Goal: Information Seeking & Learning: Learn about a topic

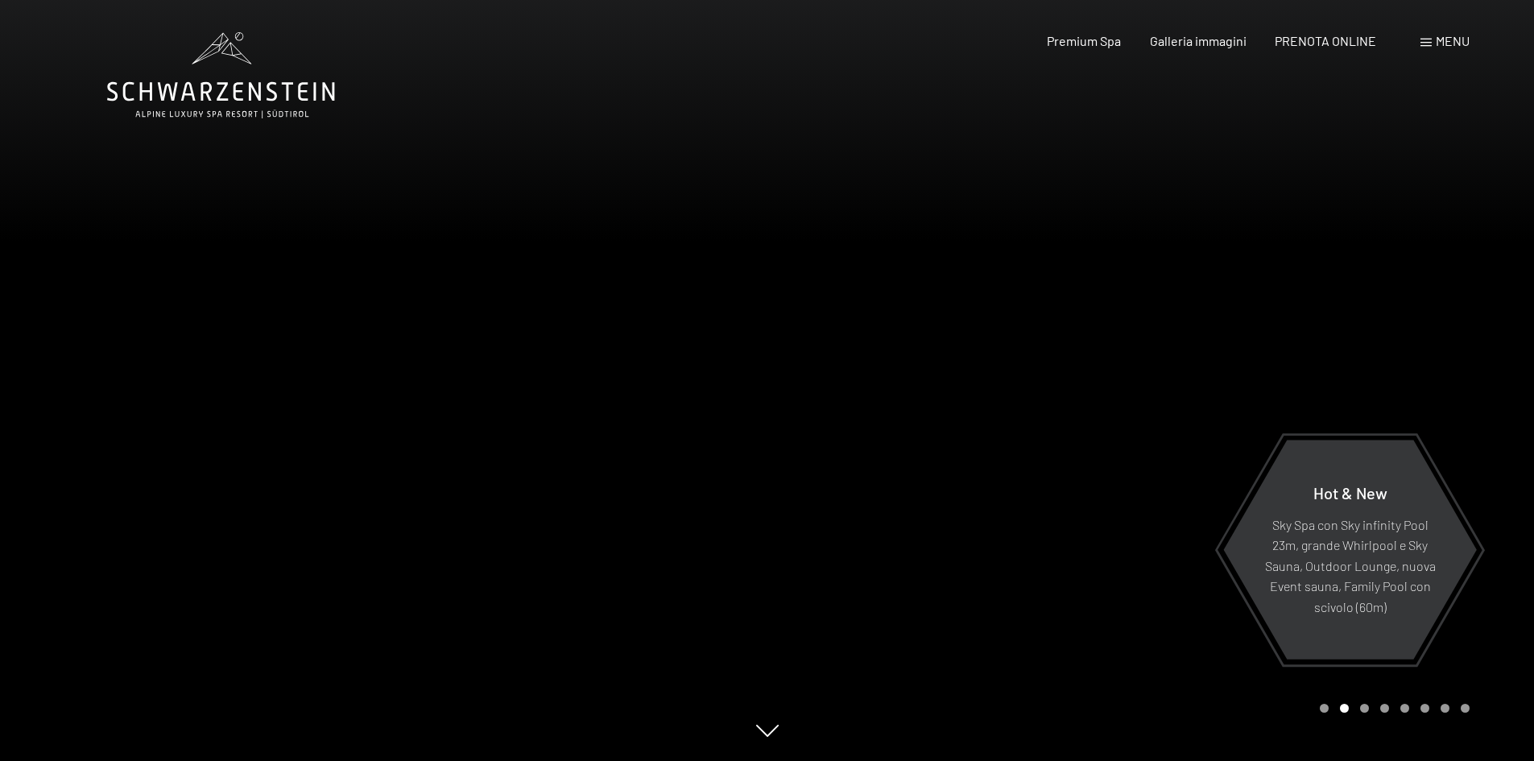
click at [1441, 43] on span "Menu" at bounding box center [1453, 40] width 34 height 15
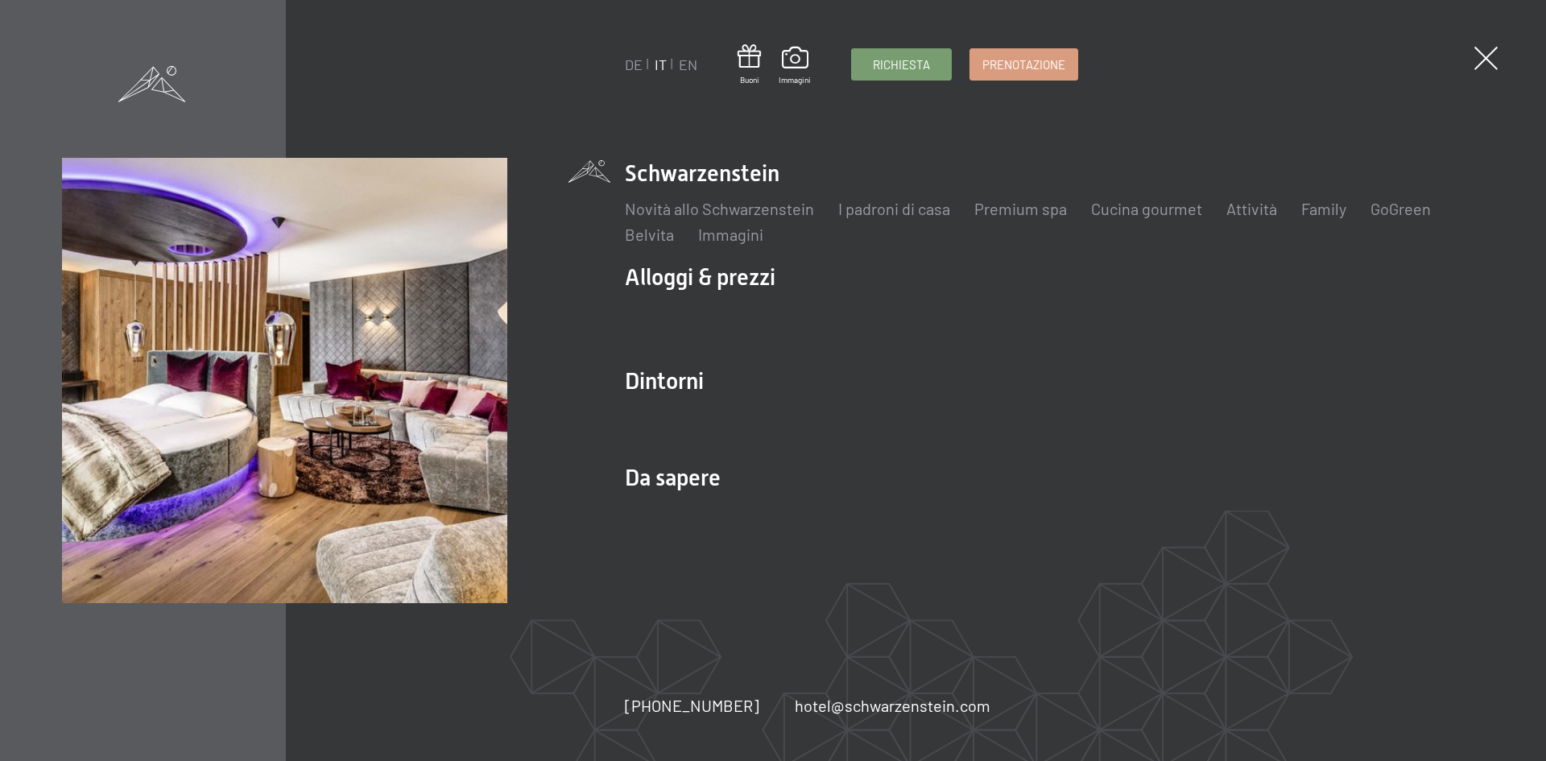
click at [723, 259] on ul "Schwarzenstein Novità allo Schwarzenstein I padroni di casa Premium spa Cucina …" at bounding box center [1054, 350] width 859 height 384
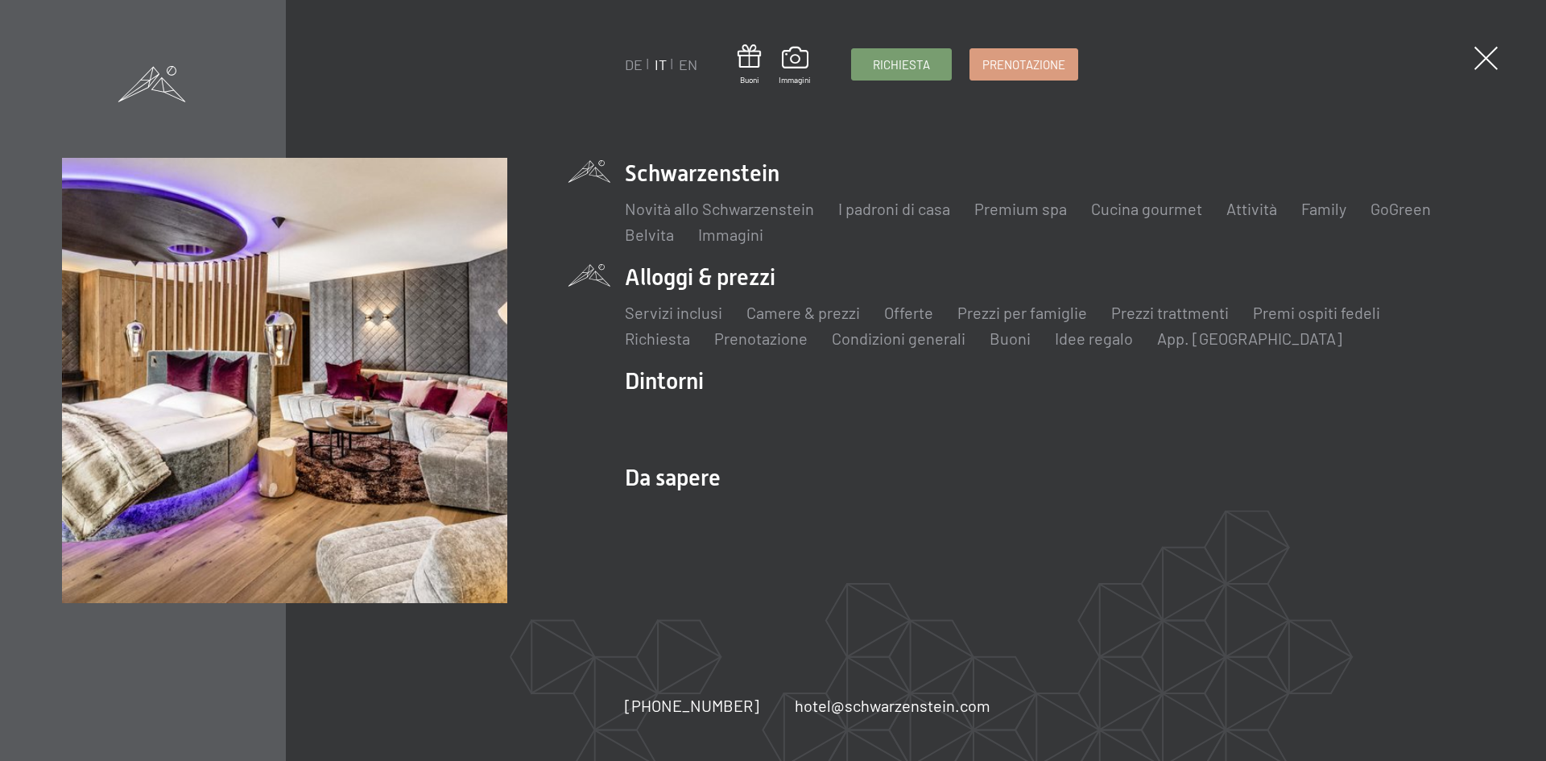
click at [731, 271] on li "Alloggi & prezzi Servizi inclusi Camere & prezzi Lista Offerte Lista Prezzi per…" at bounding box center [1054, 306] width 859 height 88
click at [1079, 340] on link "Idee regalo" at bounding box center [1094, 338] width 78 height 19
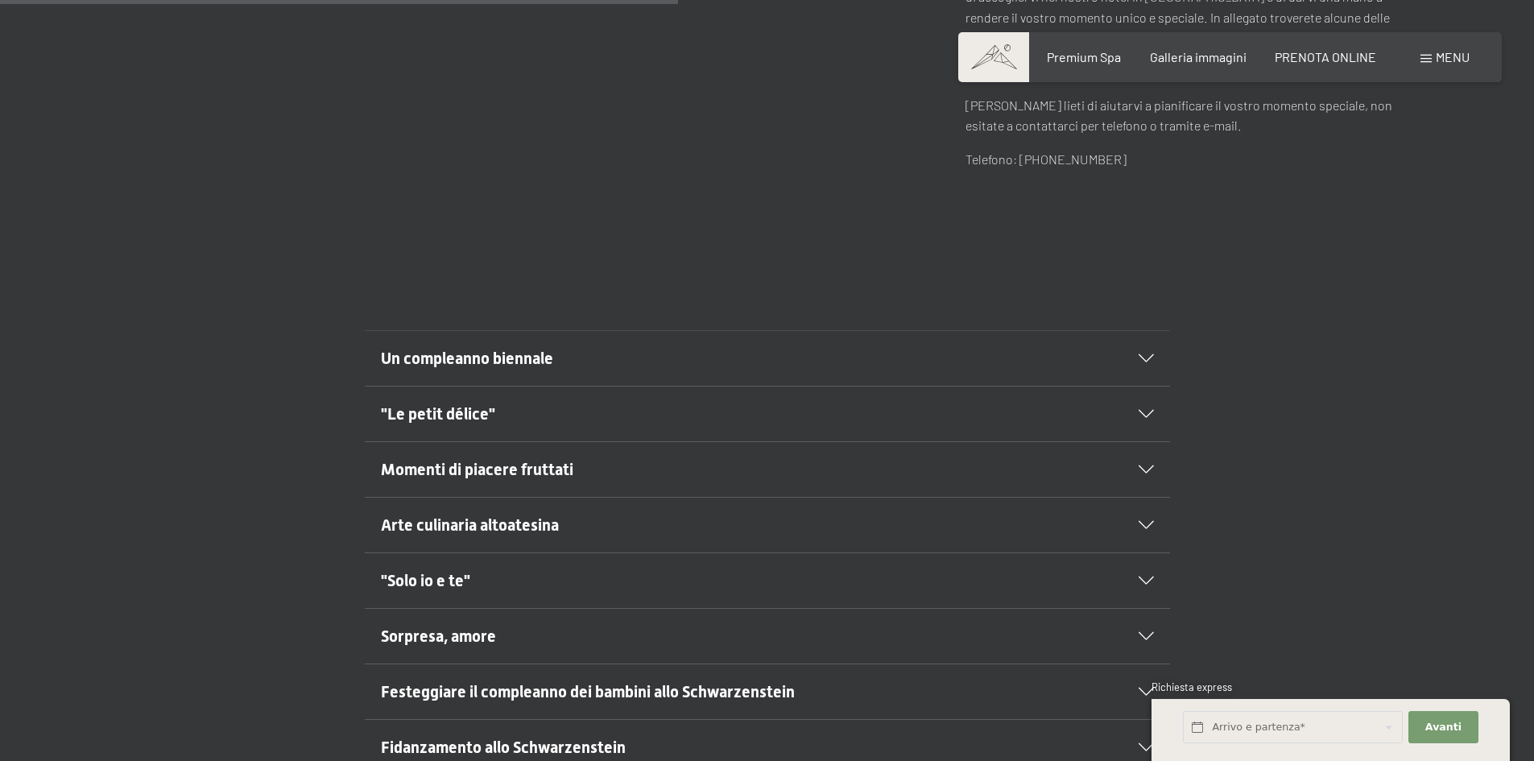
scroll to position [886, 0]
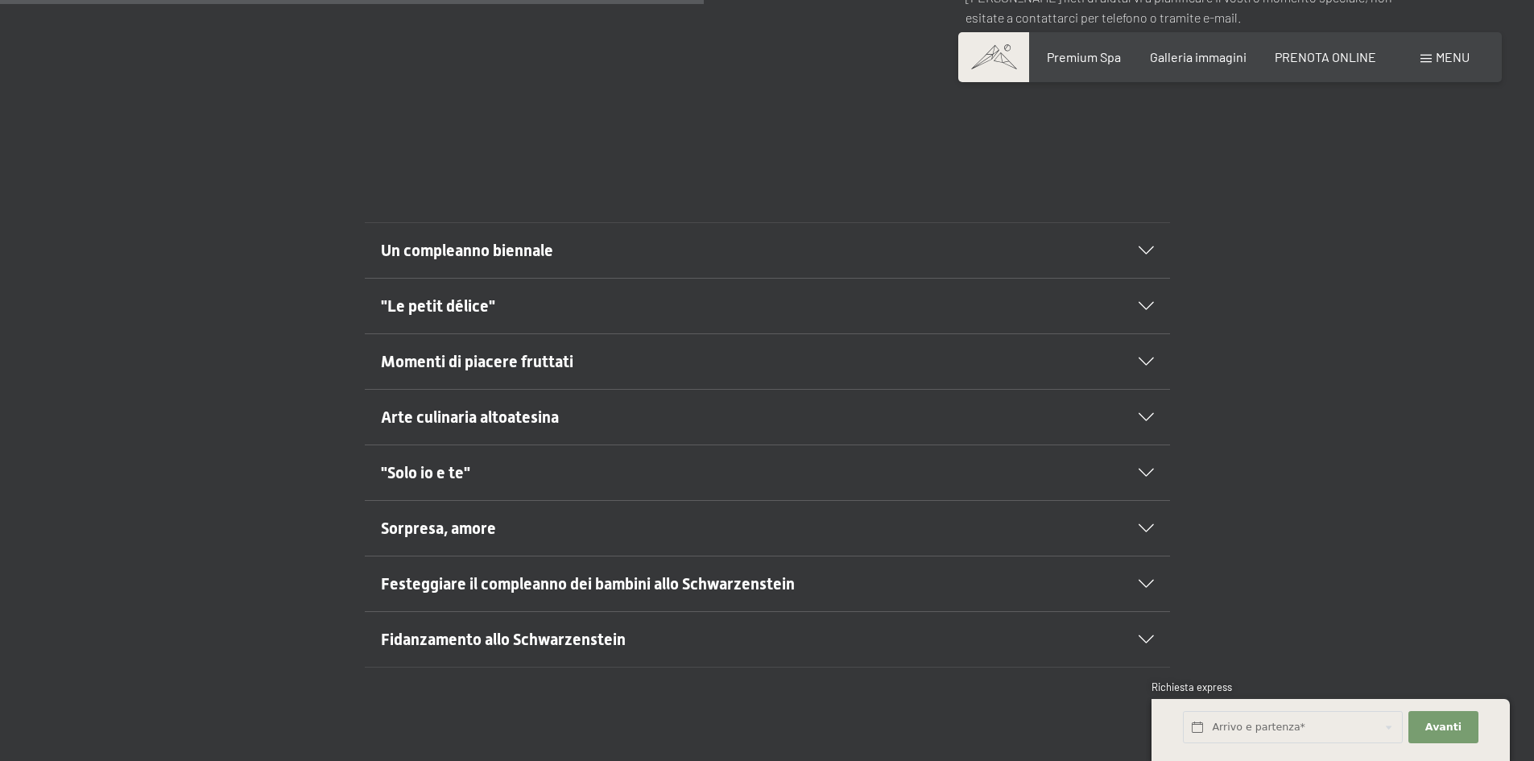
click at [1142, 469] on icon at bounding box center [1146, 473] width 15 height 8
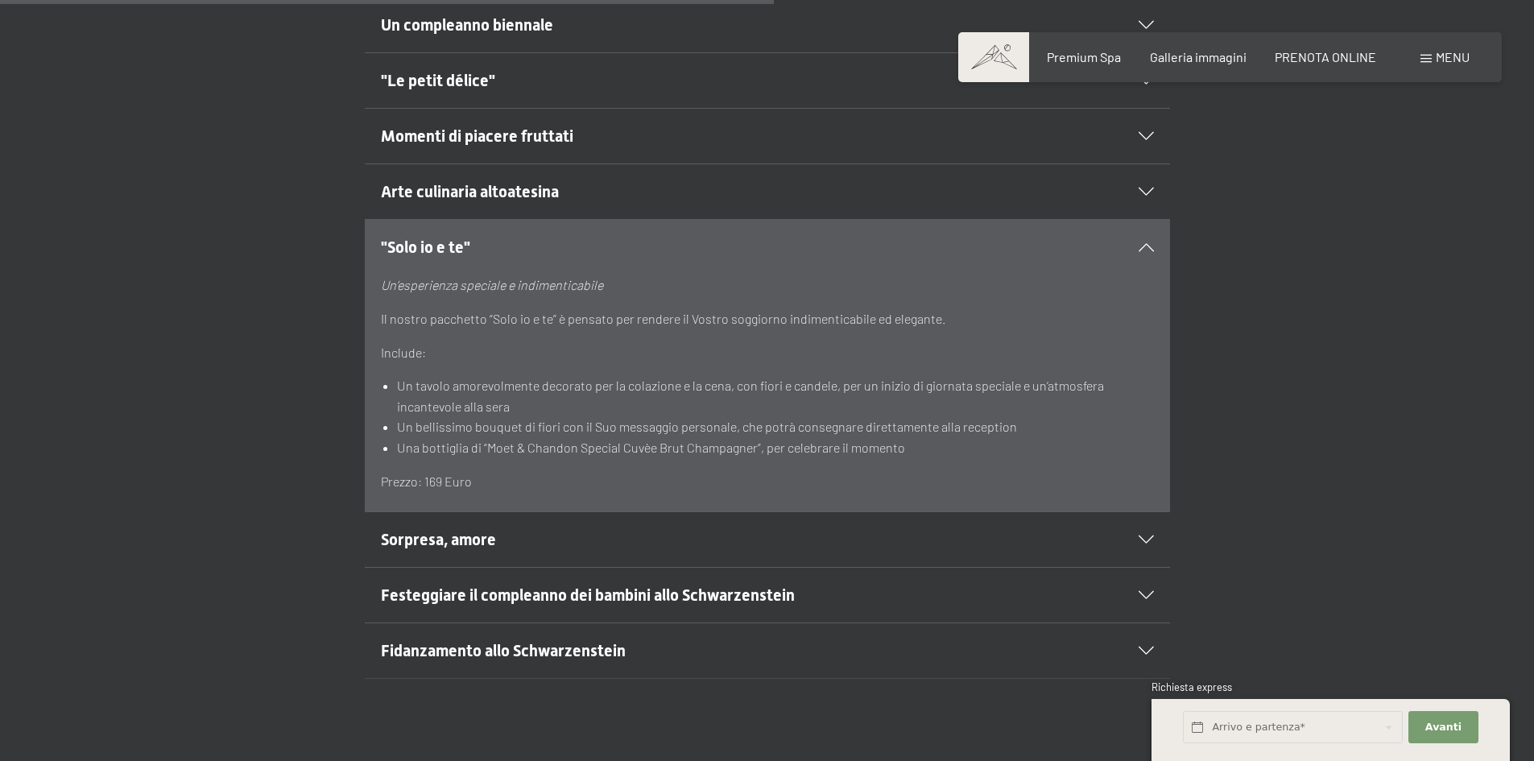
scroll to position [1208, 0]
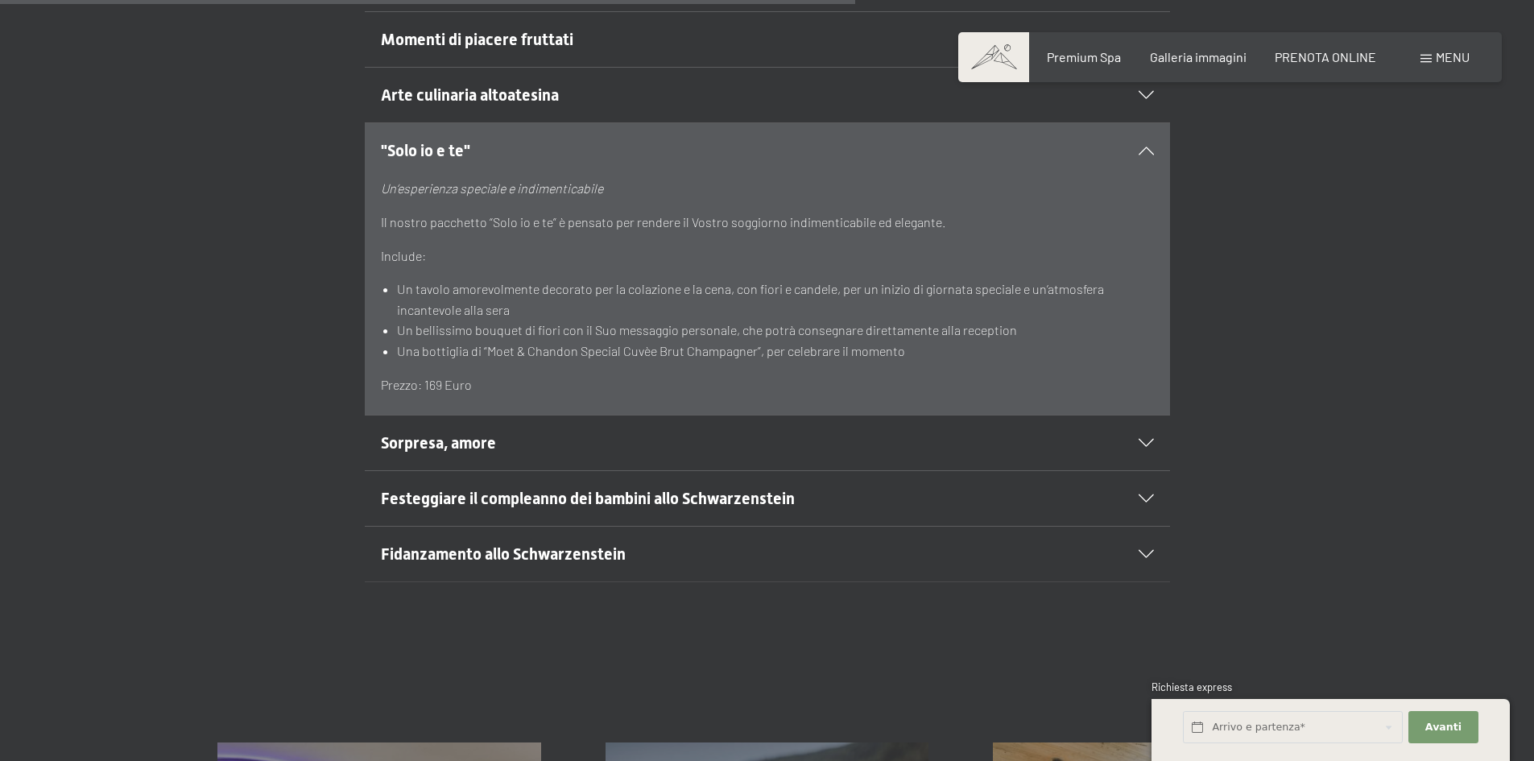
click at [1151, 439] on icon at bounding box center [1146, 443] width 15 height 8
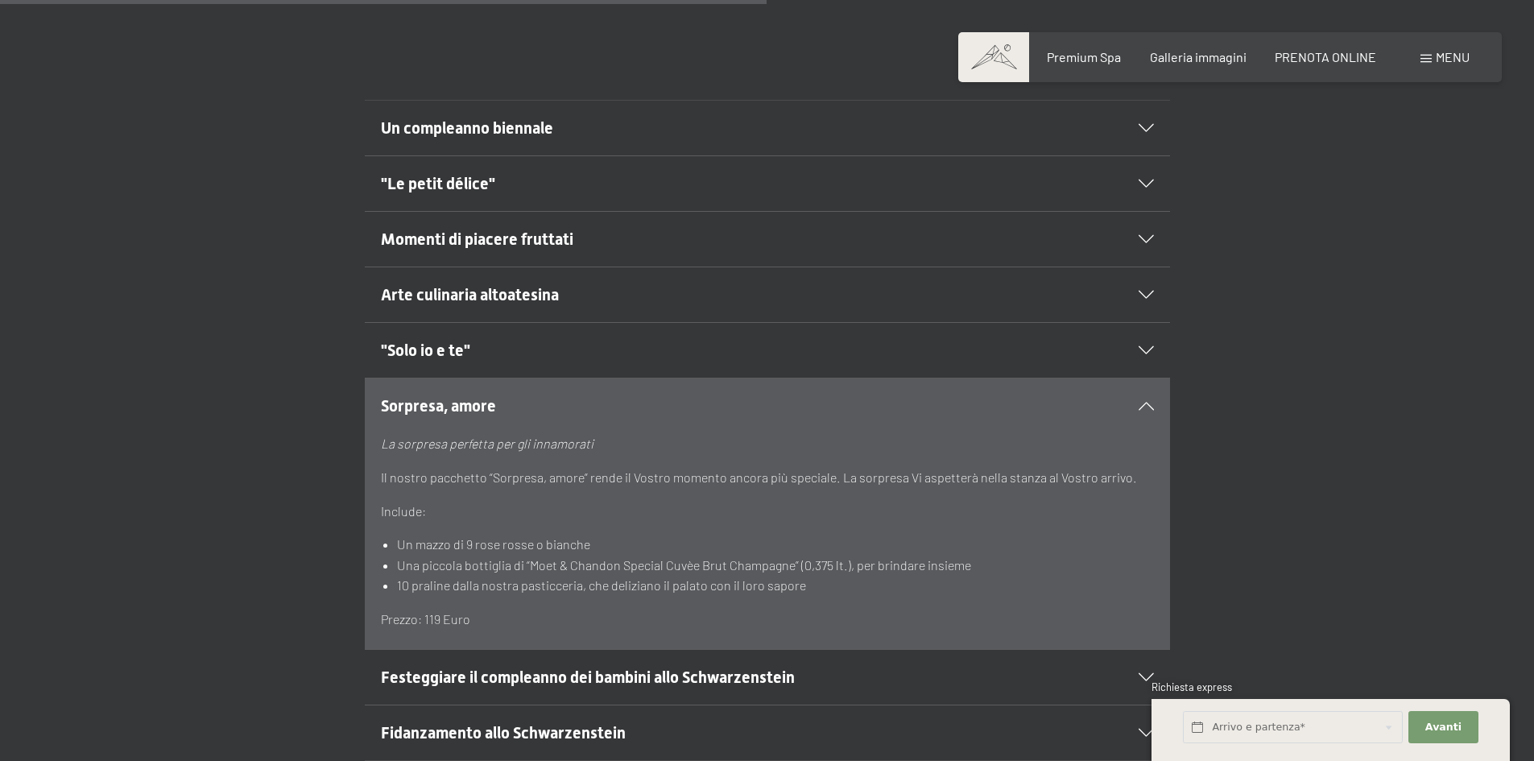
scroll to position [966, 0]
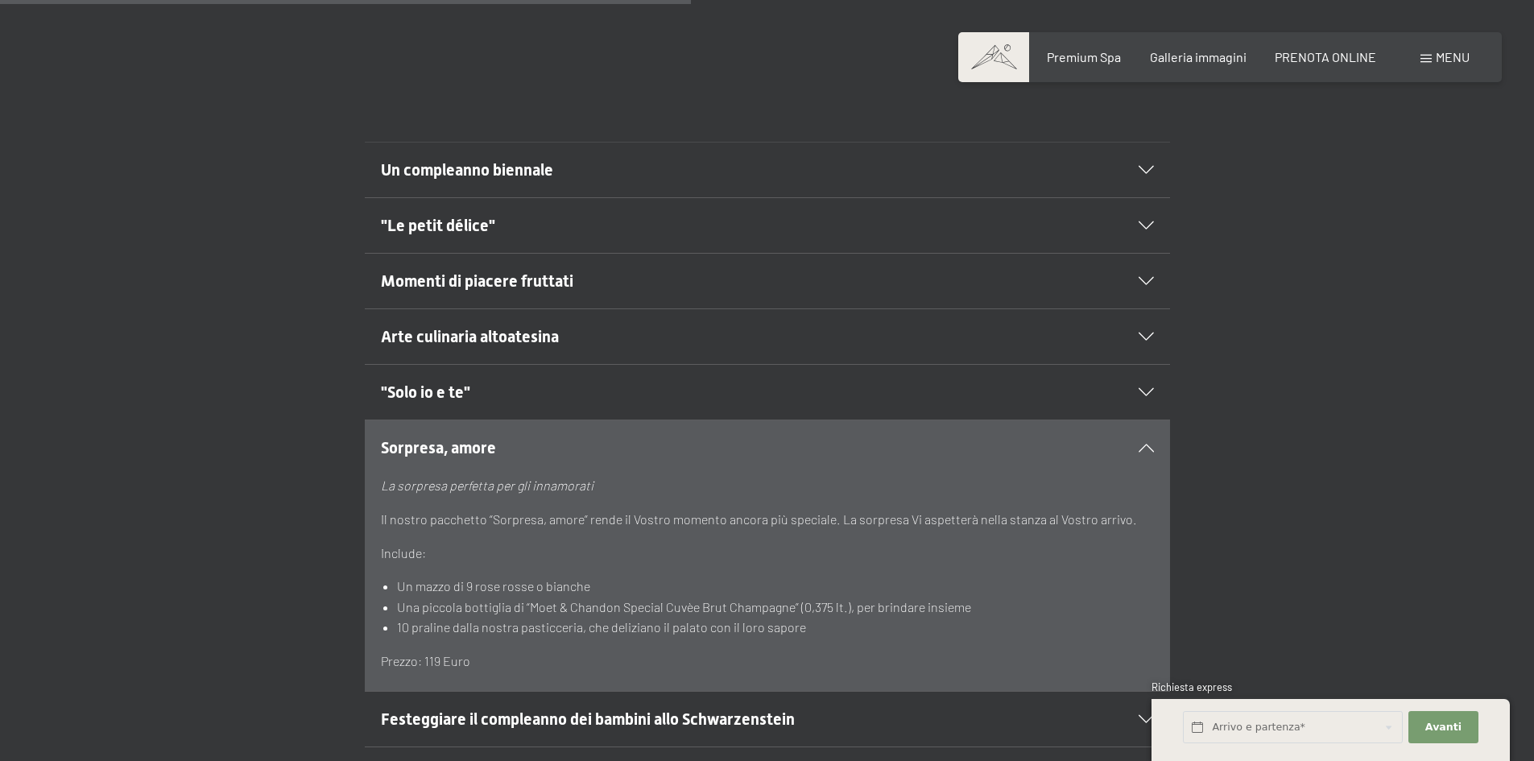
click at [556, 381] on h2 ""Solo io e te"" at bounding box center [729, 392] width 696 height 23
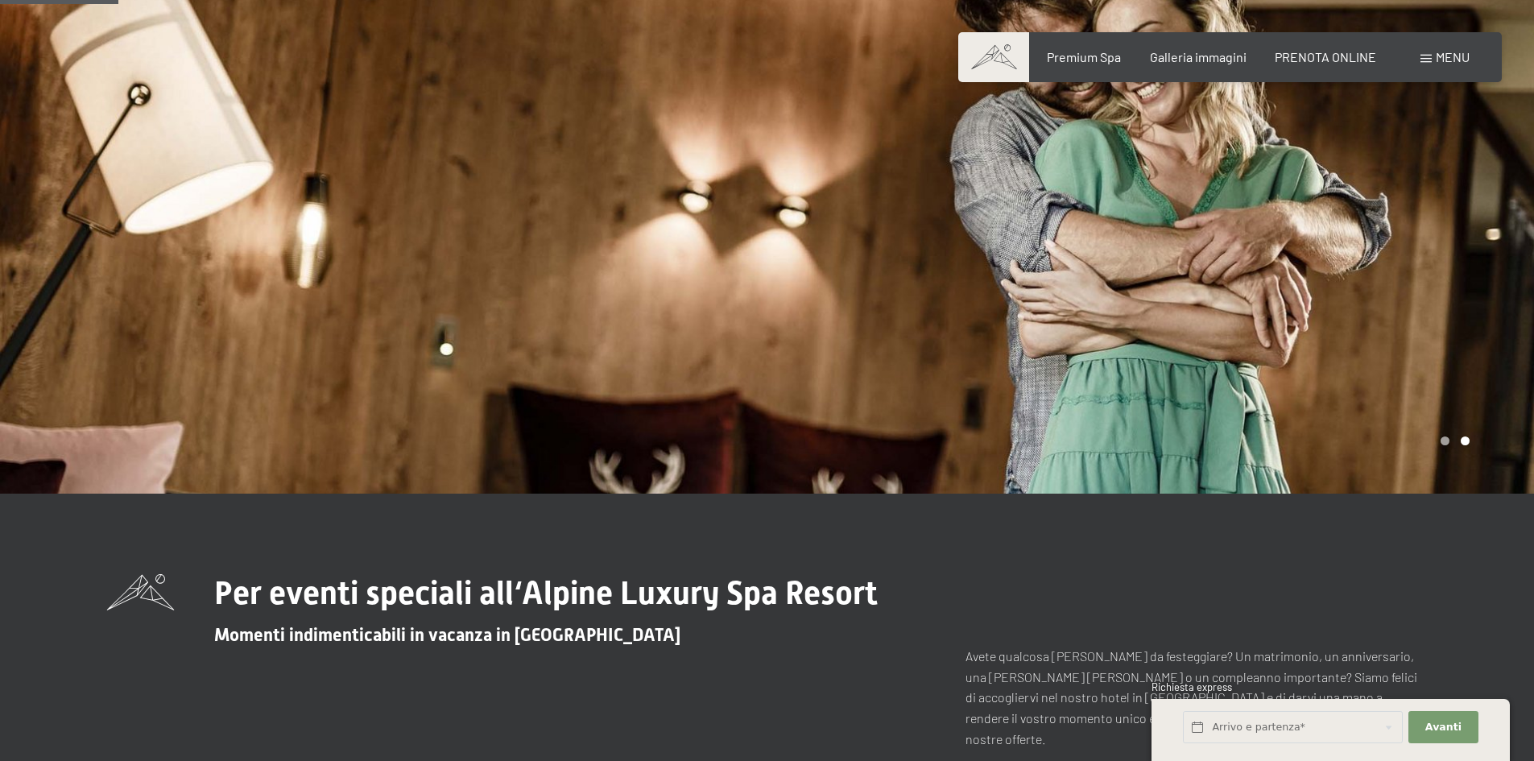
scroll to position [0, 0]
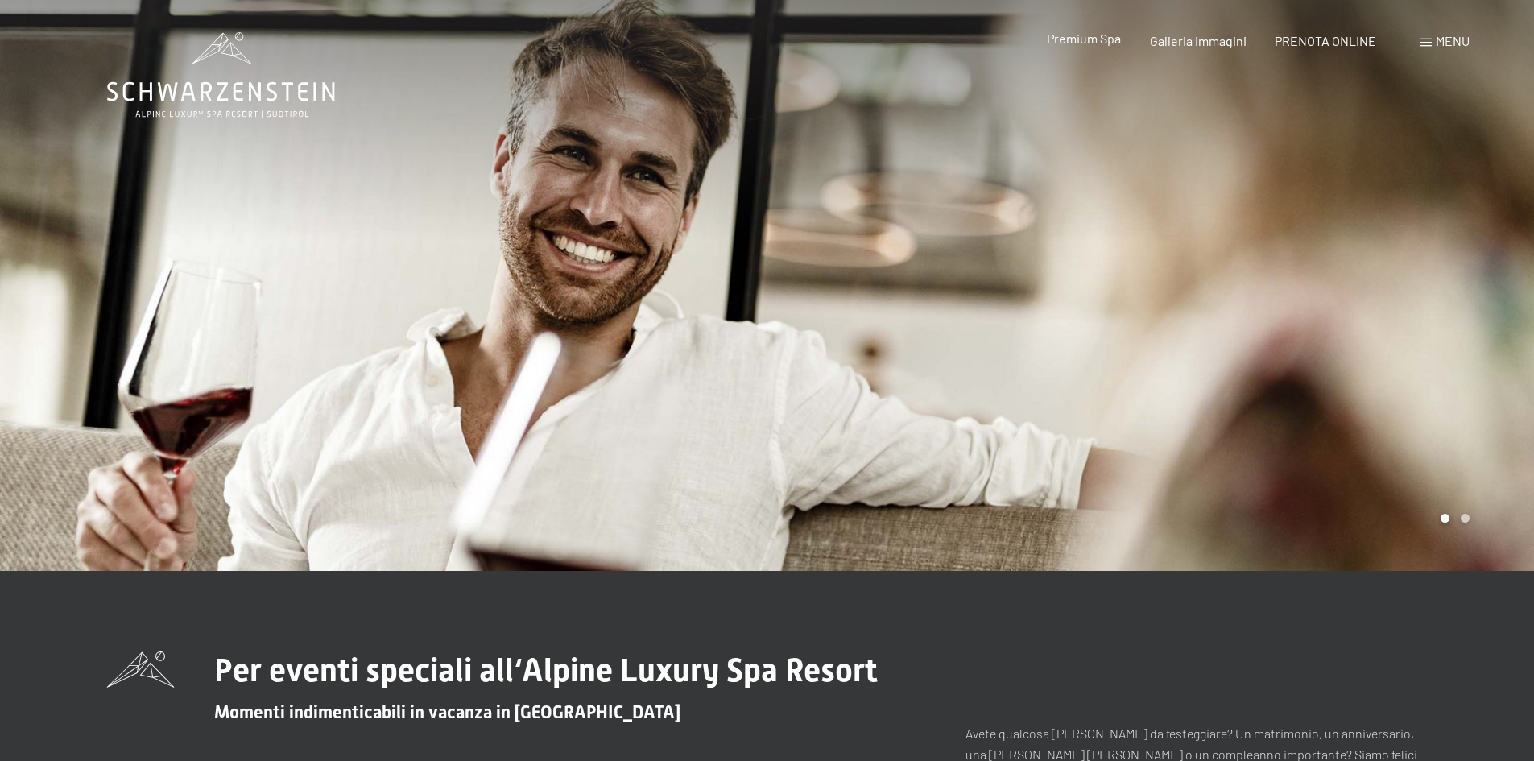
click at [1082, 43] on span "Premium Spa" at bounding box center [1084, 38] width 74 height 15
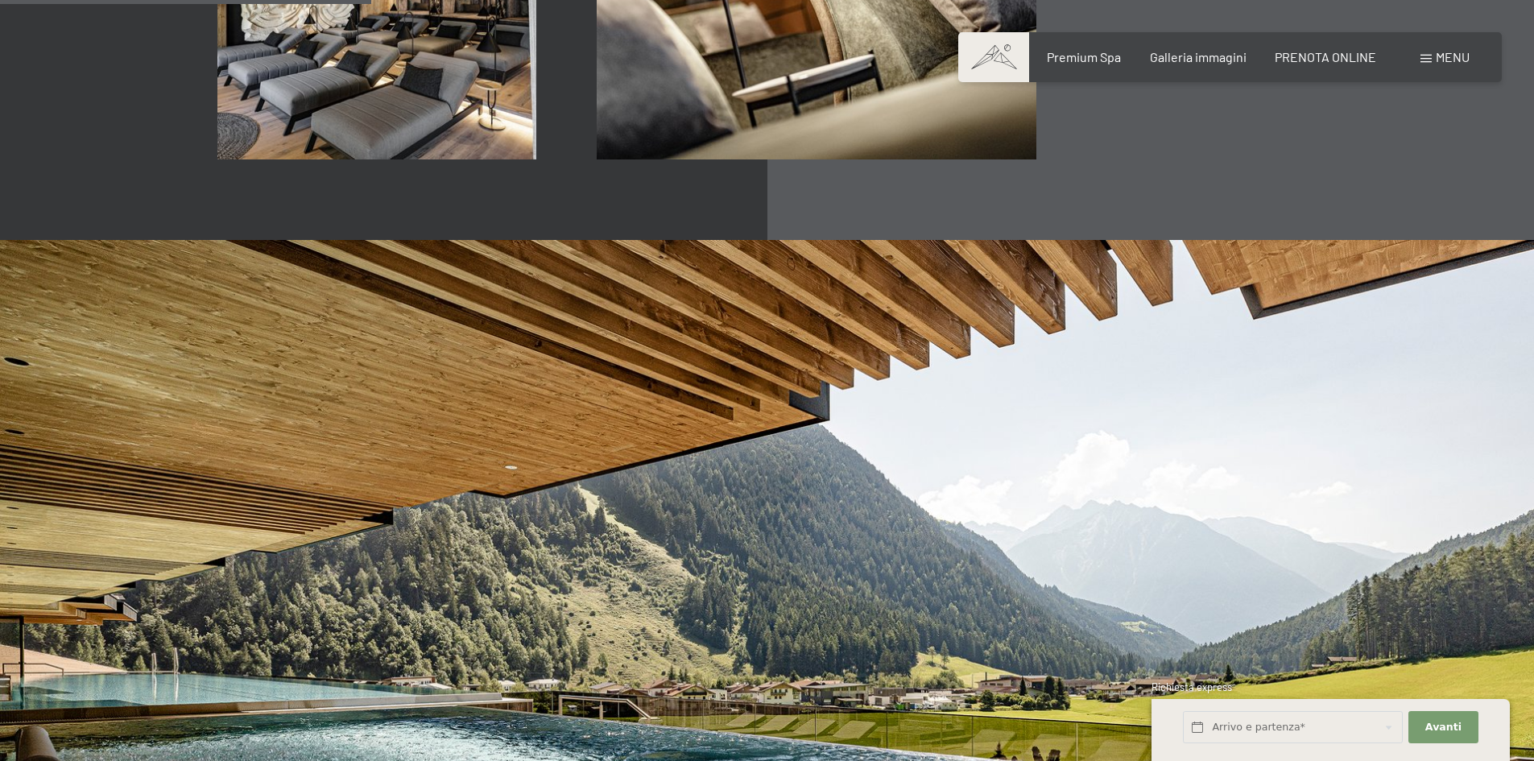
scroll to position [2819, 0]
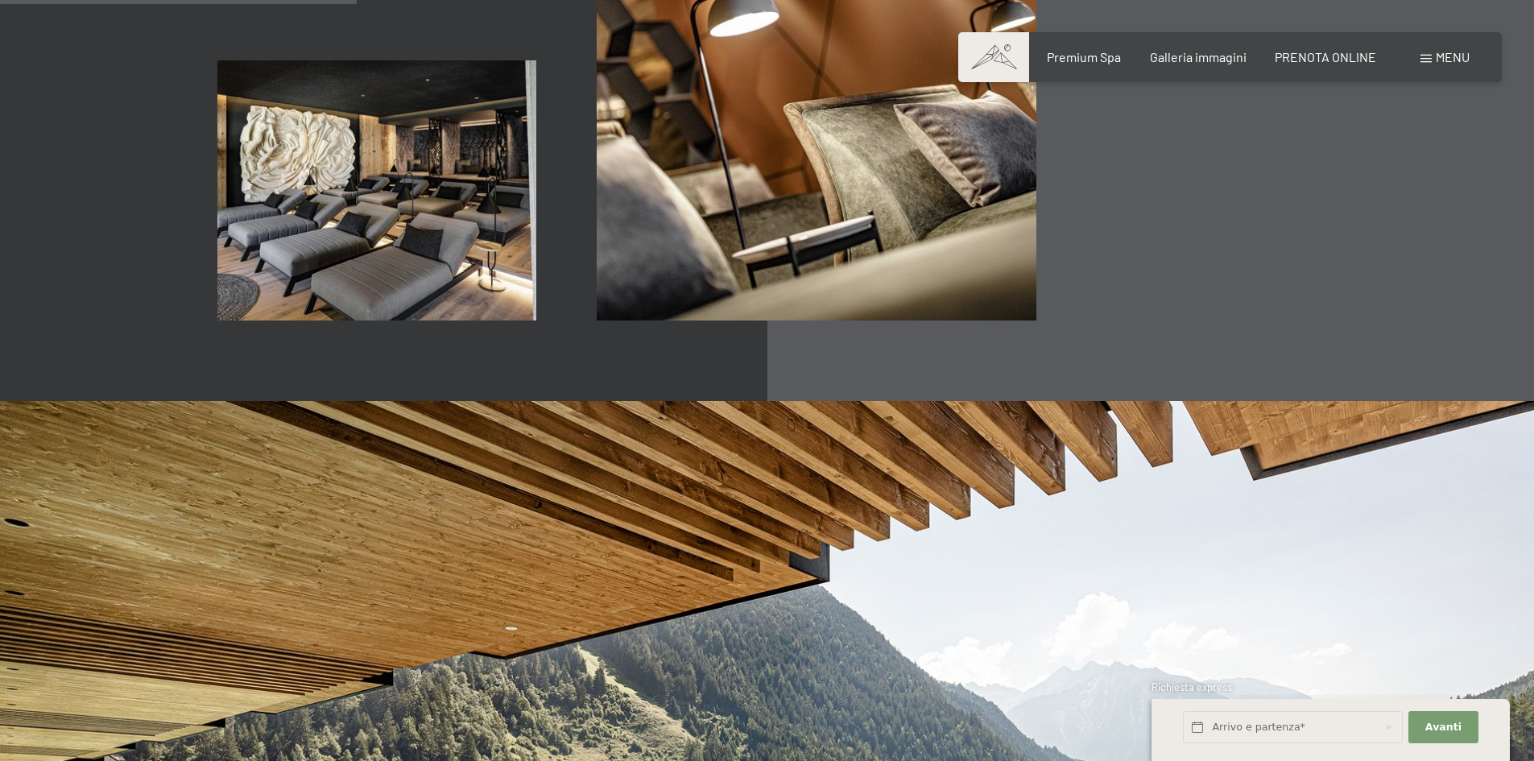
click at [1450, 55] on span "Menu" at bounding box center [1453, 56] width 34 height 15
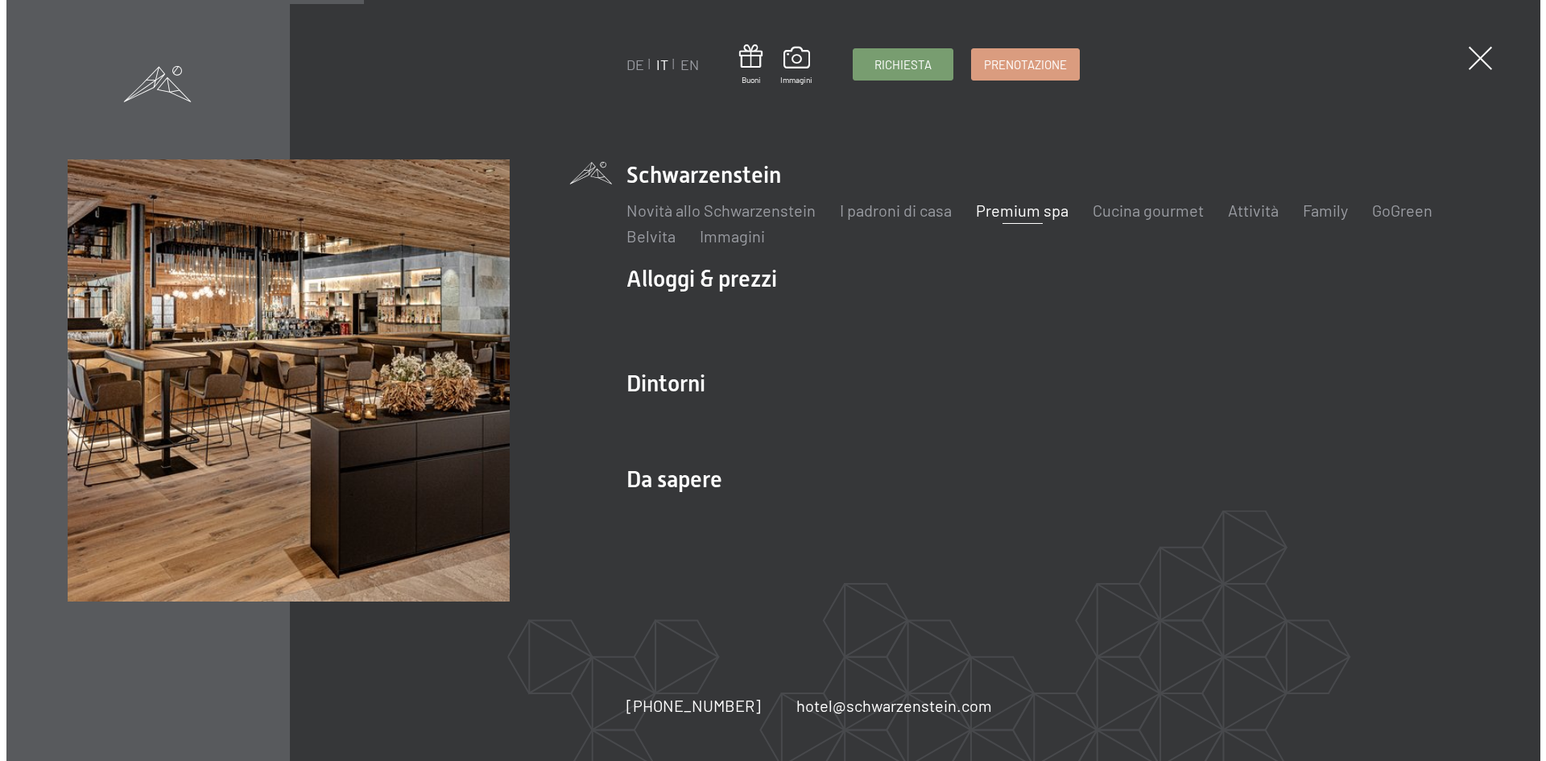
scroll to position [2827, 0]
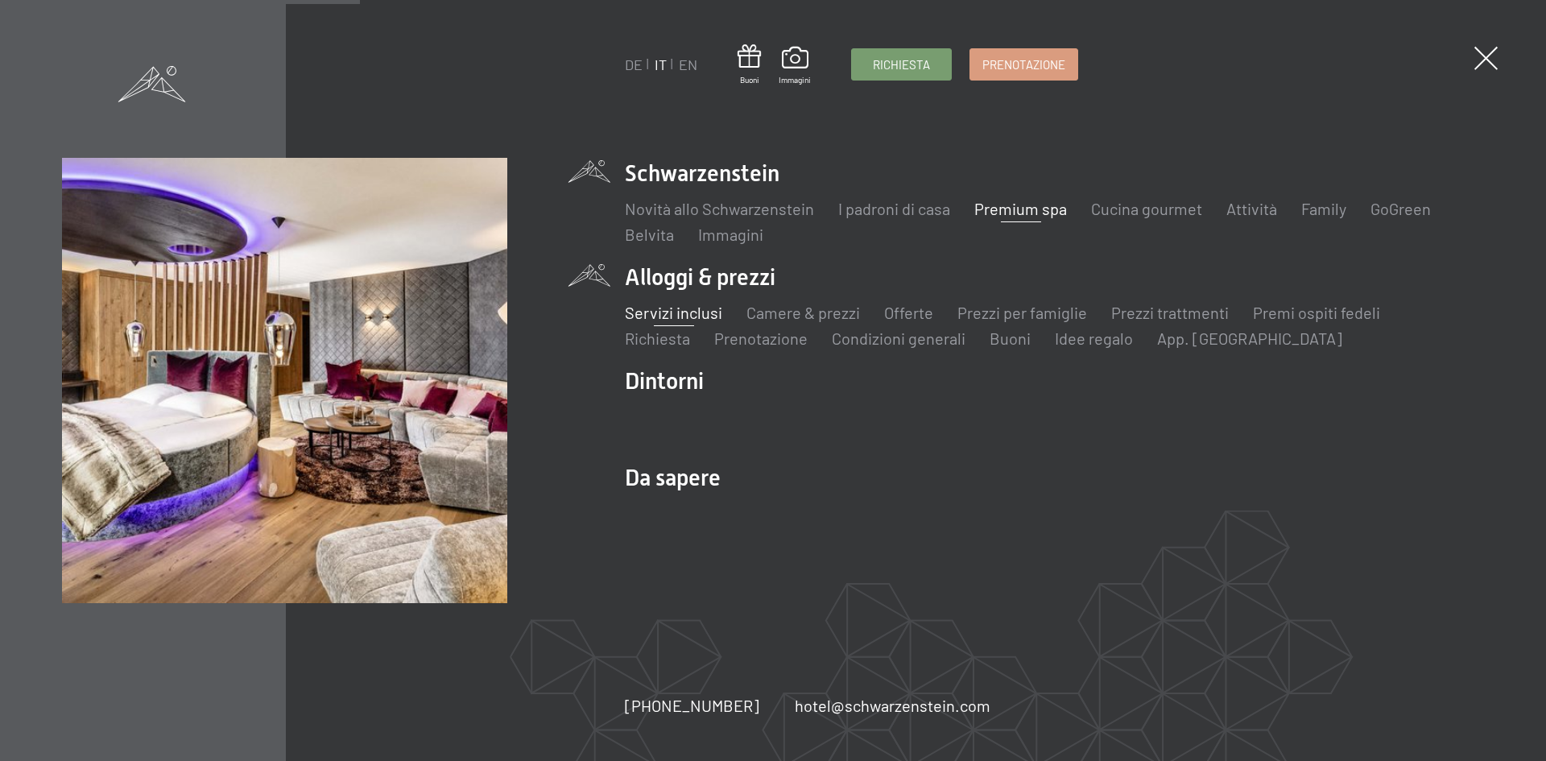
click at [697, 309] on link "Servizi inclusi" at bounding box center [673, 312] width 97 height 19
